Goal: Task Accomplishment & Management: Manage account settings

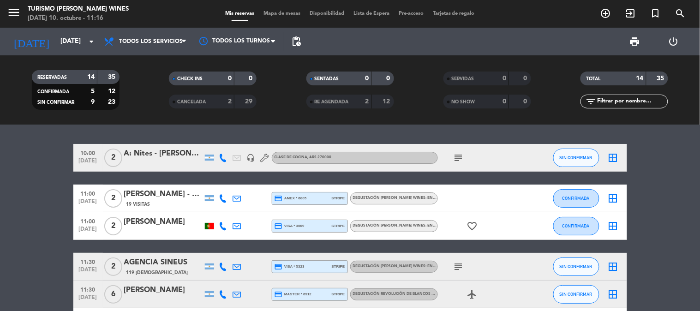
click at [222, 159] on icon at bounding box center [223, 158] width 8 height 8
click at [226, 144] on span "content_paste" at bounding box center [229, 141] width 7 height 7
click at [159, 156] on div "A: Nites - [PERSON_NAME]" at bounding box center [163, 154] width 78 height 12
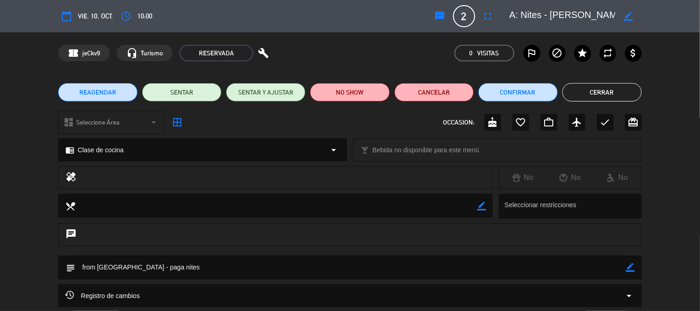
click at [596, 94] on button "Cerrar" at bounding box center [602, 92] width 79 height 18
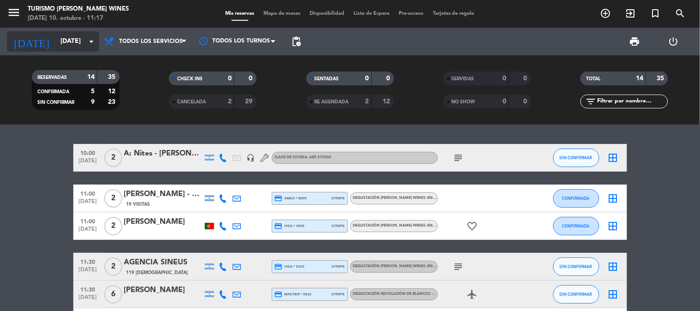
click at [68, 36] on input "[DATE]" at bounding box center [100, 41] width 88 height 17
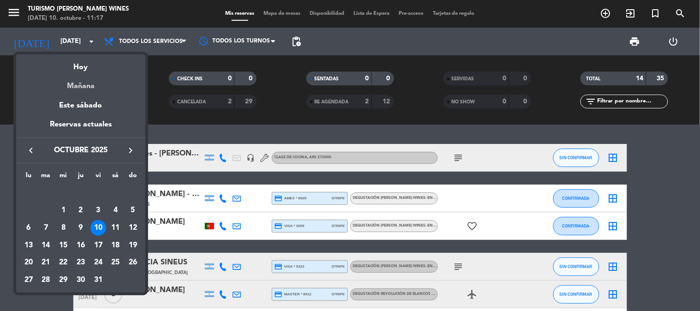
click at [85, 88] on div "Mañana" at bounding box center [80, 82] width 129 height 19
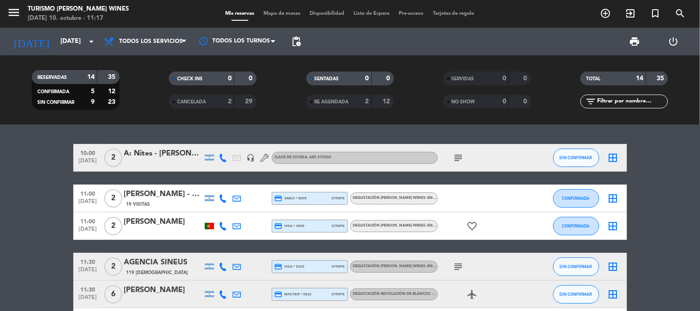
type input "[DATE]"
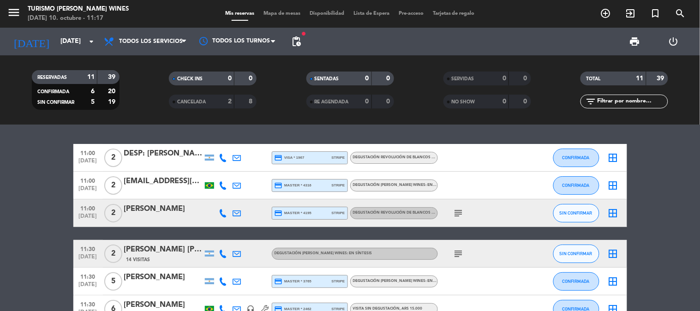
click at [224, 154] on icon at bounding box center [223, 158] width 8 height 8
click at [228, 139] on span "content_paste" at bounding box center [231, 141] width 7 height 7
click at [153, 149] on div "DESP: [PERSON_NAME] X2" at bounding box center [163, 154] width 78 height 12
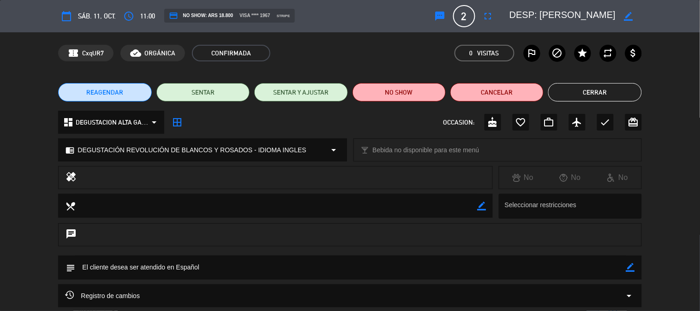
click at [575, 17] on textarea at bounding box center [563, 16] width 106 height 17
click at [600, 90] on button "Cerrar" at bounding box center [594, 92] width 93 height 18
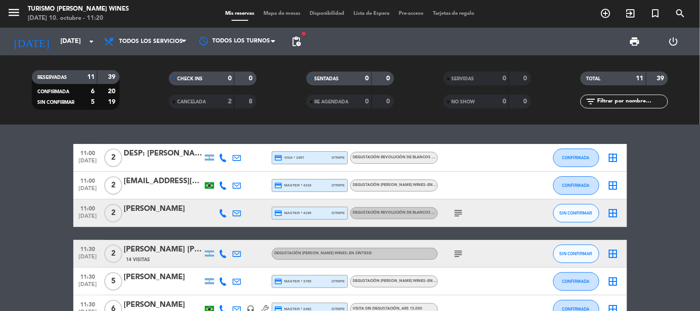
click at [161, 183] on div "[EMAIL_ADDRESS][DOMAIN_NAME]" at bounding box center [163, 181] width 78 height 12
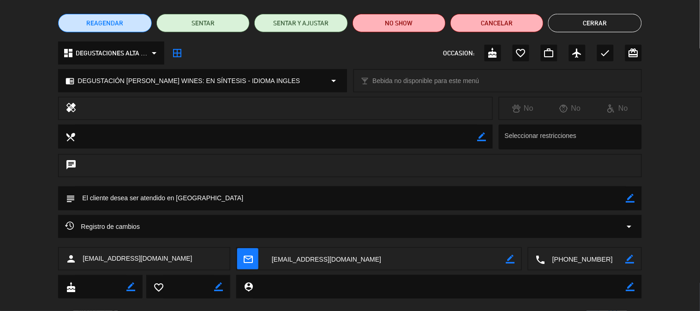
scroll to position [84, 0]
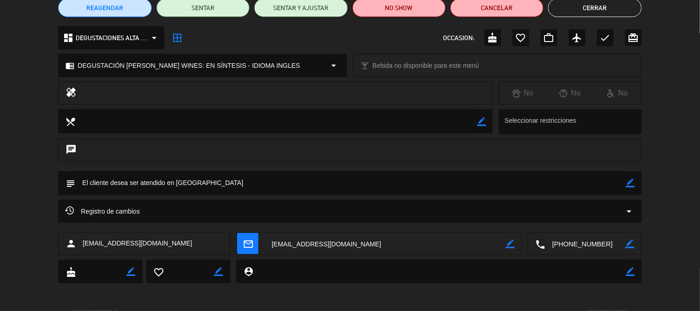
click at [588, 248] on textarea at bounding box center [586, 244] width 80 height 23
click at [605, 220] on span "content_paste" at bounding box center [603, 221] width 7 height 7
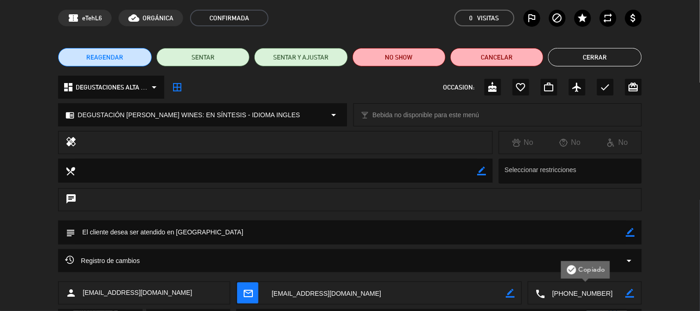
scroll to position [0, 0]
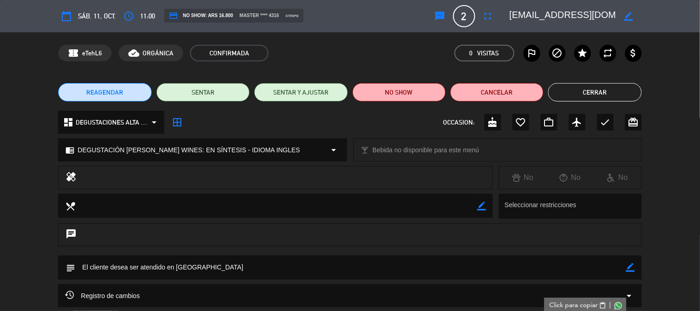
click at [552, 16] on textarea at bounding box center [563, 16] width 106 height 17
click at [535, 12] on textarea at bounding box center [563, 16] width 106 height 17
click at [527, 14] on textarea at bounding box center [563, 16] width 106 height 17
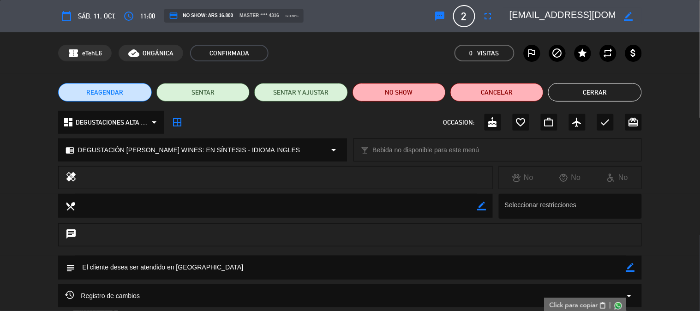
click at [595, 92] on button "Cerrar" at bounding box center [594, 92] width 93 height 18
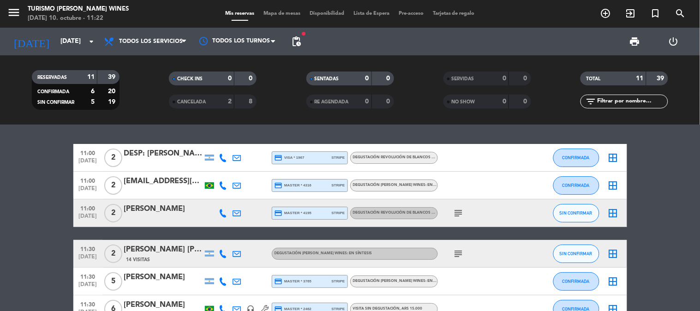
click at [221, 213] on icon at bounding box center [223, 213] width 8 height 8
click at [228, 199] on span "content_paste" at bounding box center [231, 197] width 7 height 7
click at [464, 211] on span "subject" at bounding box center [459, 213] width 14 height 11
click at [456, 211] on icon "subject" at bounding box center [458, 213] width 11 height 11
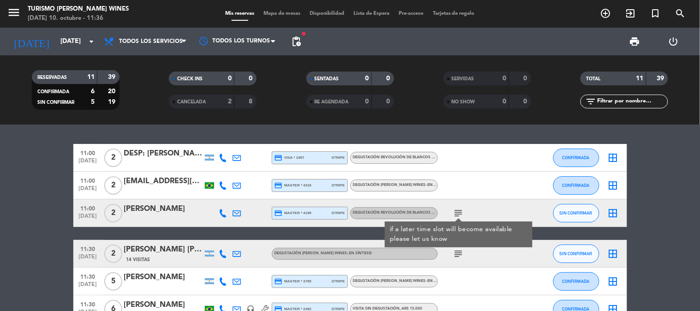
click at [219, 210] on icon at bounding box center [223, 213] width 8 height 8
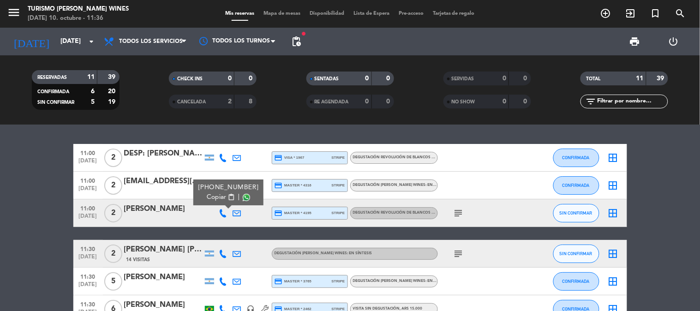
click at [228, 195] on span "content_paste" at bounding box center [231, 197] width 7 height 7
click at [463, 209] on icon "subject" at bounding box center [458, 213] width 11 height 11
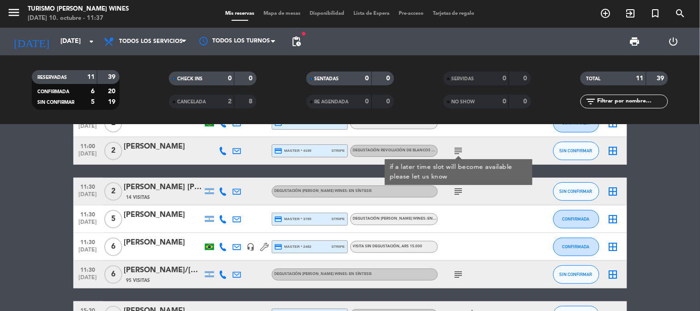
scroll to position [4, 0]
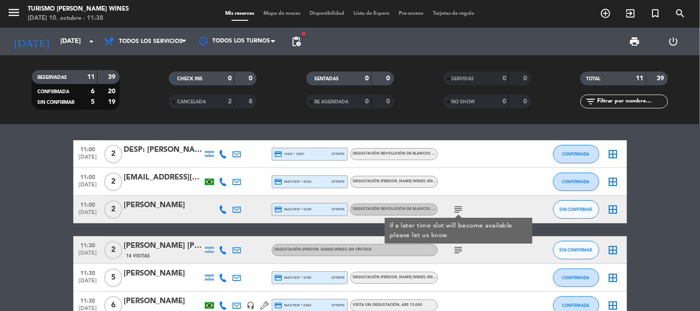
click at [224, 251] on icon at bounding box center [223, 250] width 8 height 8
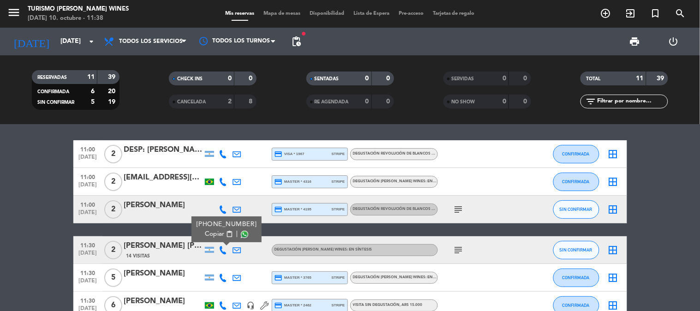
click at [226, 233] on span "content_paste" at bounding box center [229, 234] width 7 height 7
